Goal: Task Accomplishment & Management: Manage account settings

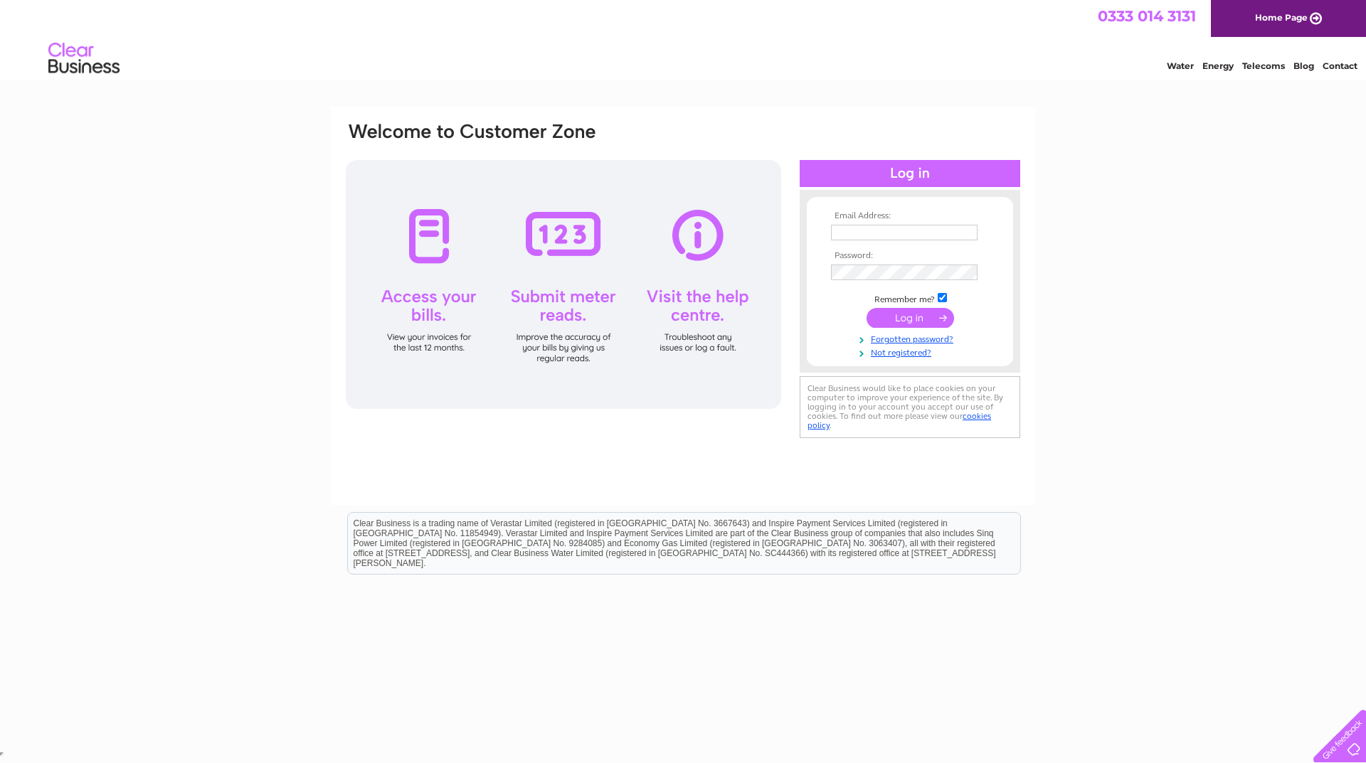
click at [903, 222] on td at bounding box center [910, 232] width 165 height 23
click at [898, 229] on input "text" at bounding box center [904, 233] width 147 height 16
click at [914, 341] on link "Forgotten password?" at bounding box center [912, 340] width 162 height 14
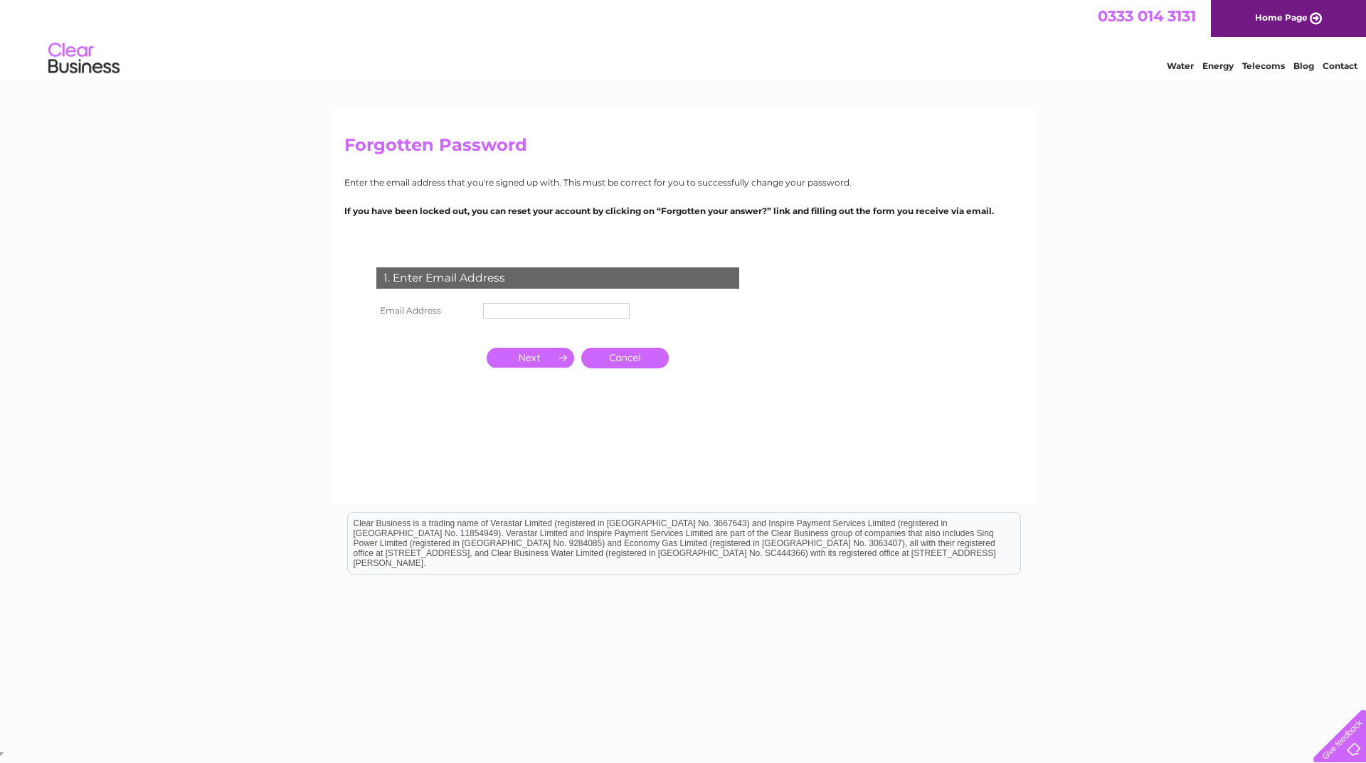
click at [520, 315] on input "text" at bounding box center [556, 311] width 147 height 16
type input "uupfermanagh@gmail.com"
click at [520, 359] on input "button" at bounding box center [531, 359] width 88 height 20
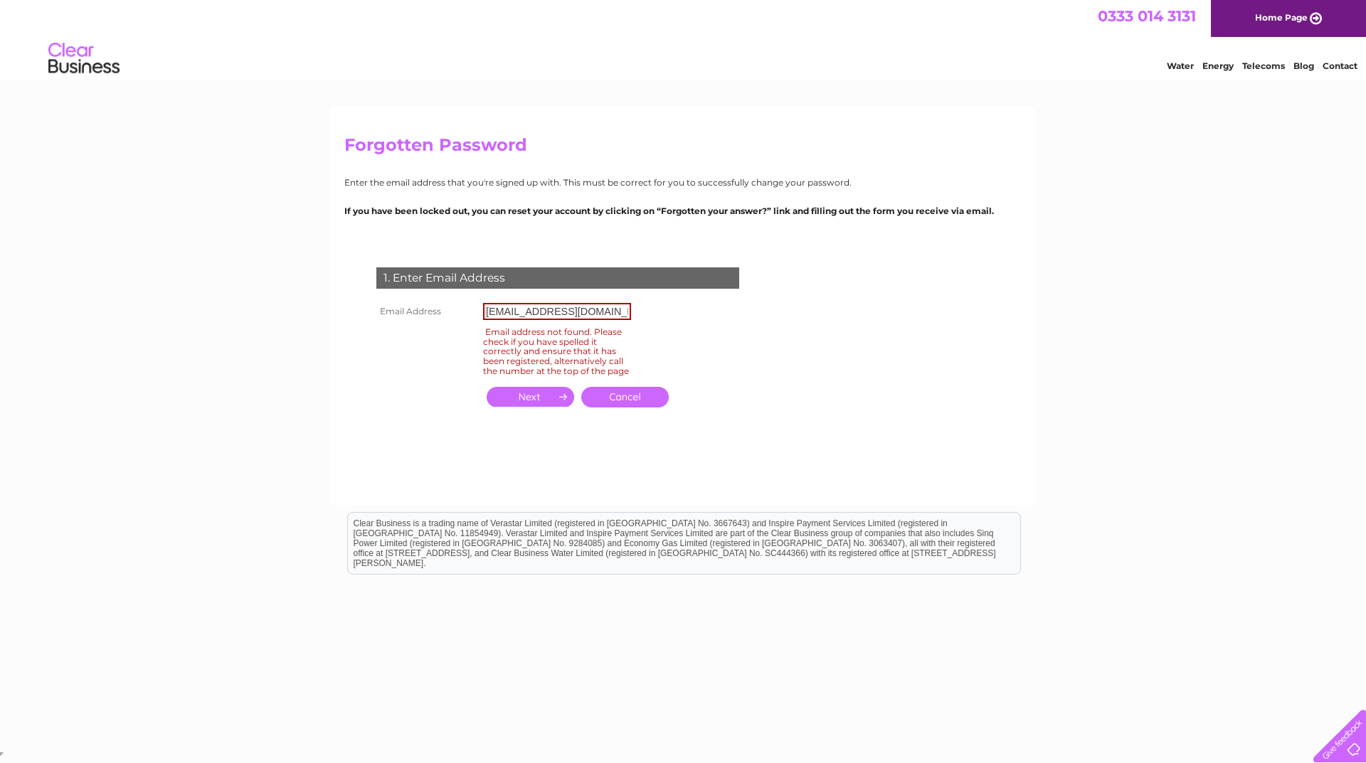
click at [629, 407] on link "Cancel" at bounding box center [625, 397] width 88 height 21
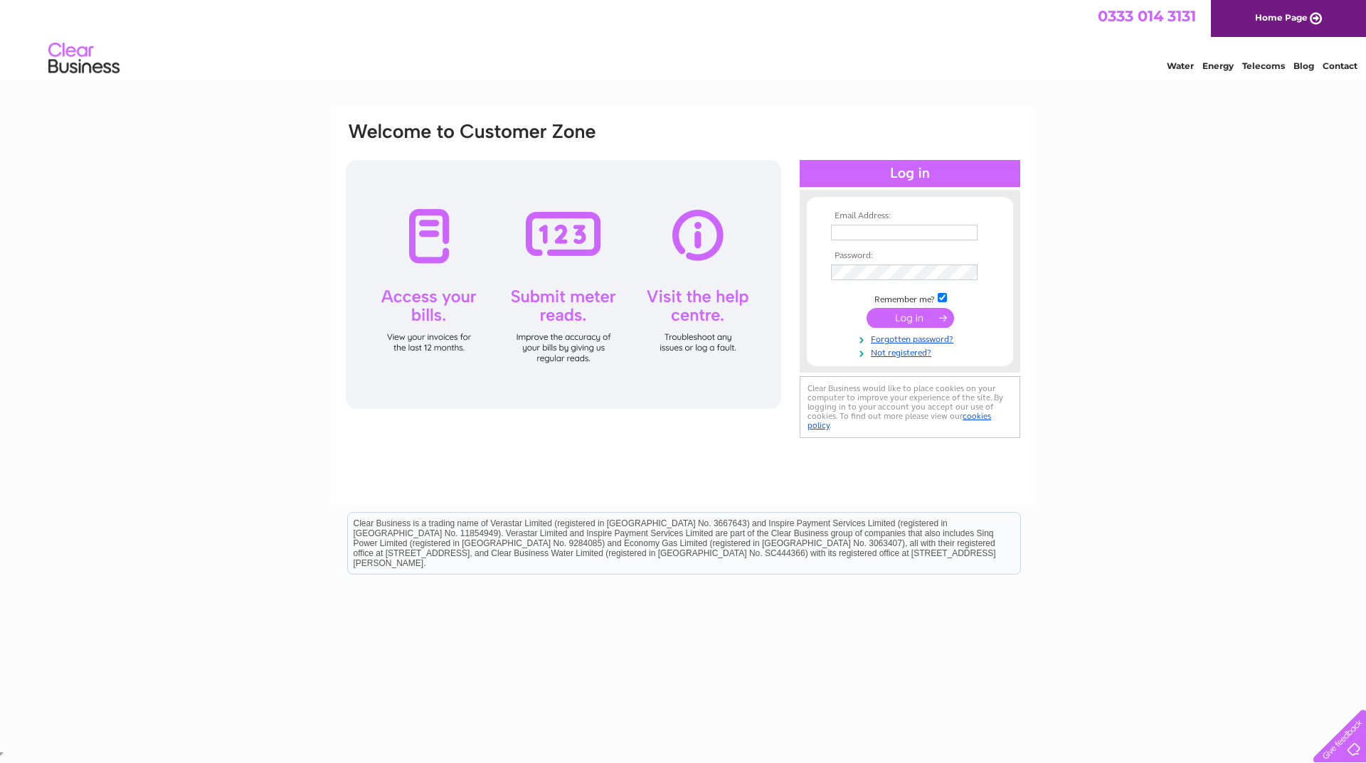
click at [93, 60] on img at bounding box center [84, 58] width 73 height 43
